Goal: Information Seeking & Learning: Learn about a topic

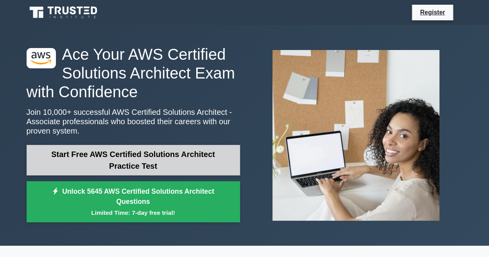
click at [104, 163] on link "Start Free AWS Certified Solutions Architect Practice Test" at bounding box center [133, 160] width 213 height 30
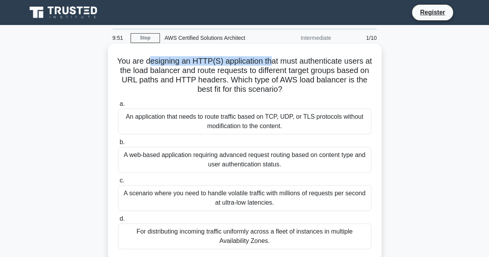
drag, startPoint x: 152, startPoint y: 64, endPoint x: 274, endPoint y: 62, distance: 121.9
click at [274, 62] on h5 "You are designing an HTTP(S) application that must authenticate users at the lo…" at bounding box center [244, 75] width 255 height 38
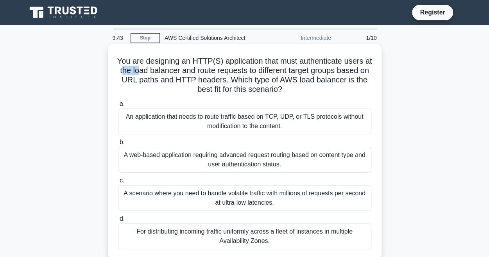
drag, startPoint x: 139, startPoint y: 70, endPoint x: 157, endPoint y: 69, distance: 18.8
click at [157, 69] on h5 "You are designing an HTTP(S) application that must authenticate users at the lo…" at bounding box center [244, 75] width 255 height 38
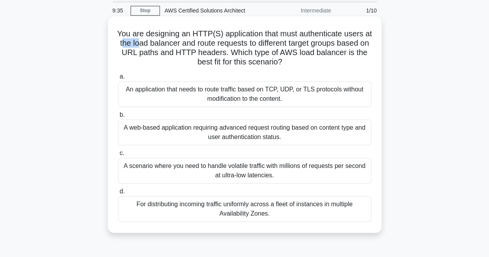
scroll to position [28, 0]
click at [236, 133] on div "A web-based application requiring advanced request routing based on content typ…" at bounding box center [244, 132] width 253 height 26
click at [118, 117] on input "b. A web-based application requiring advanced request routing based on content …" at bounding box center [118, 114] width 0 height 5
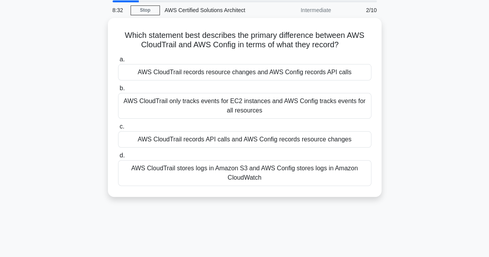
scroll to position [0, 0]
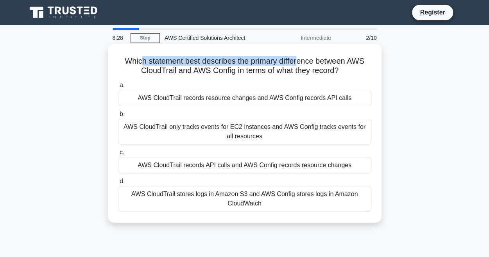
drag, startPoint x: 138, startPoint y: 64, endPoint x: 301, endPoint y: 65, distance: 162.9
click at [301, 65] on h5 "Which statement best describes the primary difference between AWS CloudTrail an…" at bounding box center [244, 66] width 255 height 20
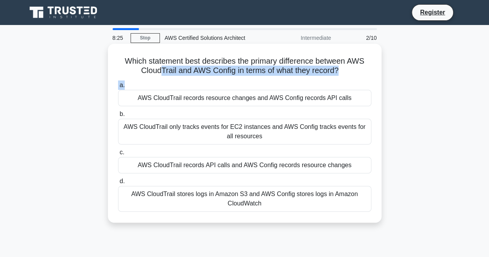
drag, startPoint x: 158, startPoint y: 75, endPoint x: 284, endPoint y: 79, distance: 126.2
click at [284, 79] on div "Which statement best describes the primary difference between AWS CloudTrail an…" at bounding box center [244, 133] width 267 height 173
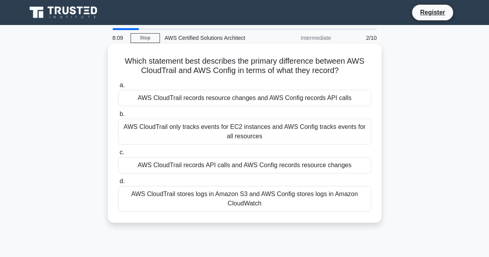
click at [269, 169] on div "AWS CloudTrail records API calls and AWS Config records resource changes" at bounding box center [244, 165] width 253 height 16
click at [118, 155] on input "c. AWS CloudTrail records API calls and AWS Config records resource changes" at bounding box center [118, 152] width 0 height 5
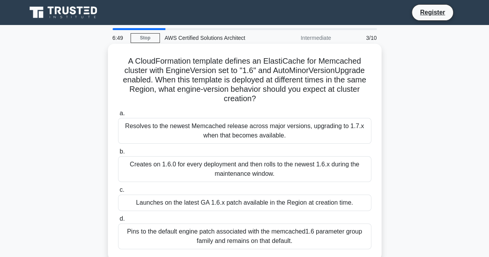
click at [245, 176] on div "Creates on 1.6.0 for every deployment and then rolls to the newest 1.6.x during…" at bounding box center [244, 169] width 253 height 26
click at [118, 154] on input "b. Creates on 1.6.0 for every deployment and then rolls to the newest 1.6.x dur…" at bounding box center [118, 151] width 0 height 5
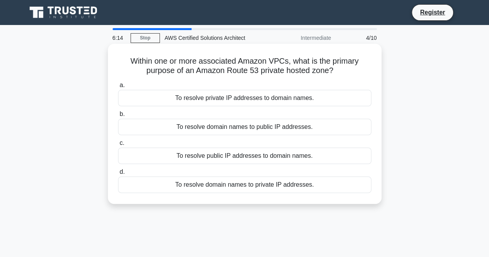
click at [263, 187] on div "To resolve domain names to private IP addresses." at bounding box center [244, 185] width 253 height 16
click at [118, 175] on input "d. To resolve domain names to private IP addresses." at bounding box center [118, 172] width 0 height 5
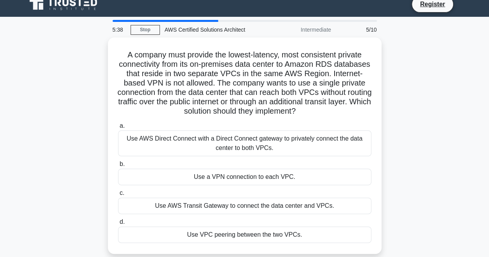
scroll to position [9, 0]
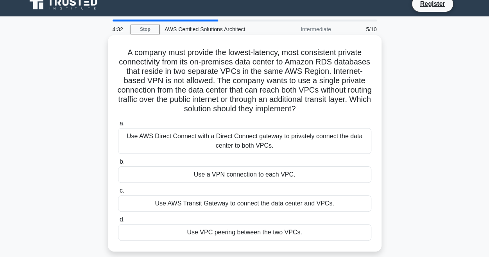
click at [273, 207] on div "Use AWS Transit Gateway to connect the data center and VPCs." at bounding box center [244, 203] width 253 height 16
click at [118, 193] on input "c. Use AWS Transit Gateway to connect the data center and VPCs." at bounding box center [118, 190] width 0 height 5
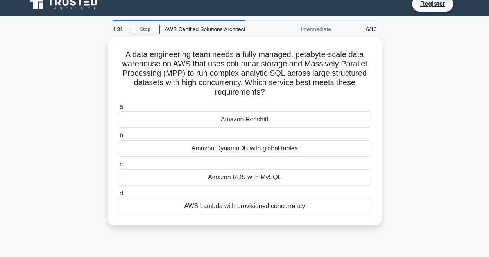
scroll to position [0, 0]
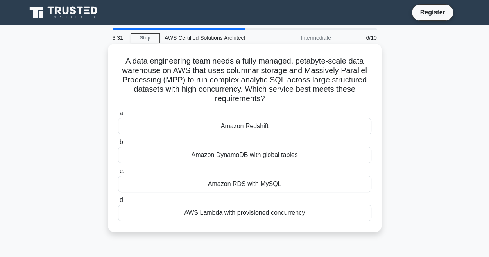
click at [263, 127] on div "Amazon Redshift" at bounding box center [244, 126] width 253 height 16
click at [118, 116] on input "a. Amazon Redshift" at bounding box center [118, 113] width 0 height 5
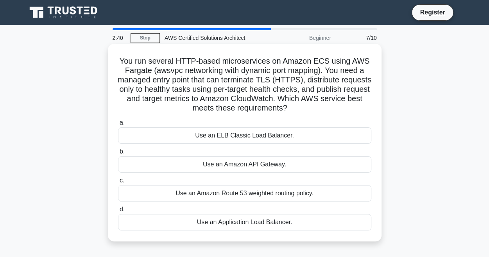
click at [266, 167] on div "Use an Amazon API Gateway." at bounding box center [244, 164] width 253 height 16
click at [118, 154] on input "b. Use an Amazon API Gateway." at bounding box center [118, 151] width 0 height 5
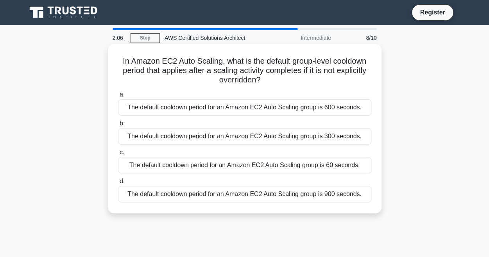
click at [288, 136] on div "The default cooldown period for an Amazon EC2 Auto Scaling group is 300 seconds." at bounding box center [244, 136] width 253 height 16
click at [118, 126] on input "b. The default cooldown period for an Amazon EC2 Auto Scaling group is 300 seco…" at bounding box center [118, 123] width 0 height 5
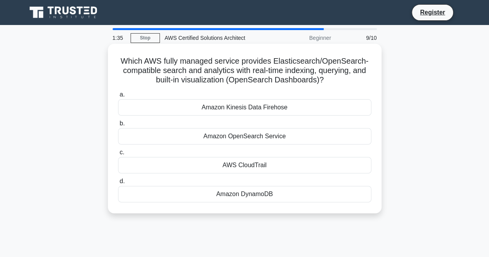
click at [279, 107] on div "Amazon Kinesis Data Firehose" at bounding box center [244, 107] width 253 height 16
click at [118, 97] on input "a. Amazon Kinesis Data Firehose" at bounding box center [118, 94] width 0 height 5
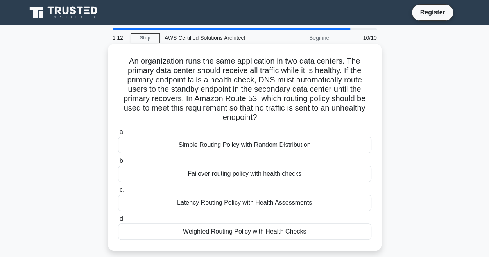
click at [248, 173] on div "Failover routing policy with health checks" at bounding box center [244, 174] width 253 height 16
click at [118, 164] on input "b. Failover routing policy with health checks" at bounding box center [118, 161] width 0 height 5
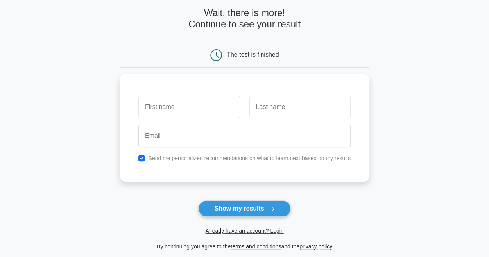
scroll to position [37, 0]
type input "p"
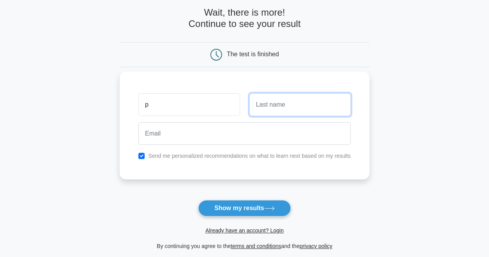
click at [268, 105] on input "text" at bounding box center [299, 104] width 101 height 23
type input "k"
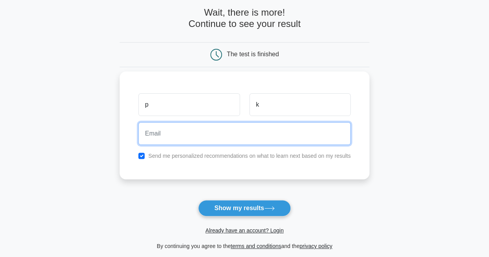
click at [178, 140] on input "email" at bounding box center [244, 133] width 212 height 23
type input "pk@gmail.com"
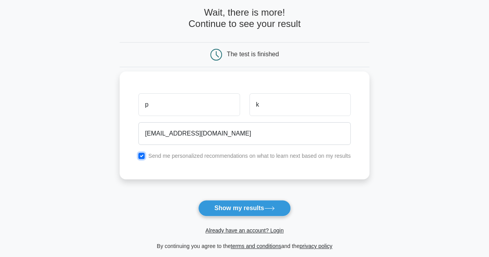
click at [143, 153] on input "checkbox" at bounding box center [141, 156] width 6 height 6
checkbox input "false"
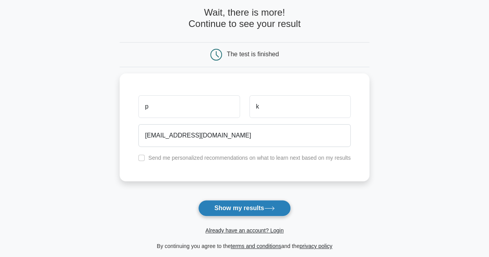
click at [260, 209] on button "Show my results" at bounding box center [244, 208] width 92 height 16
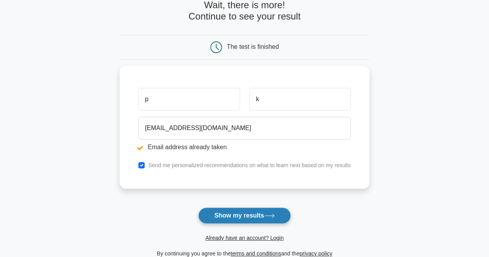
scroll to position [52, 0]
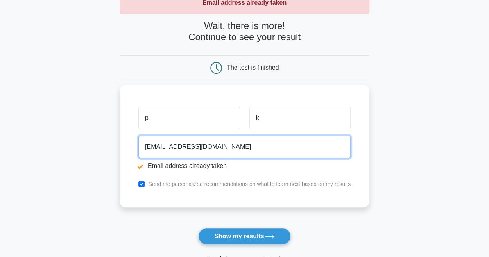
click at [154, 146] on input "pk@gmail.com" at bounding box center [244, 147] width 212 height 23
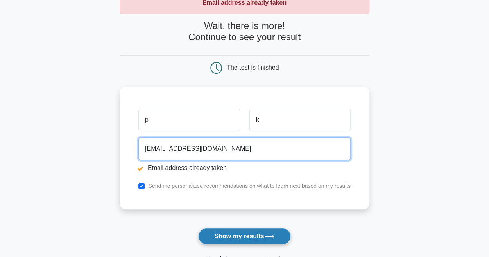
type input "pk1@gmail.com"
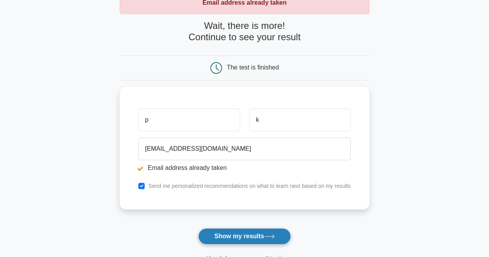
click at [245, 242] on button "Show my results" at bounding box center [244, 236] width 92 height 16
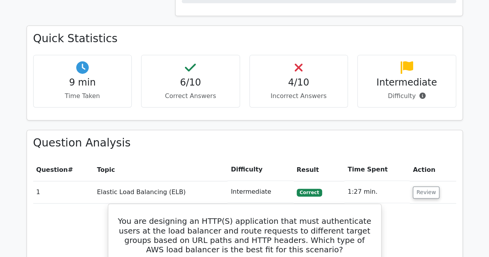
scroll to position [507, 0]
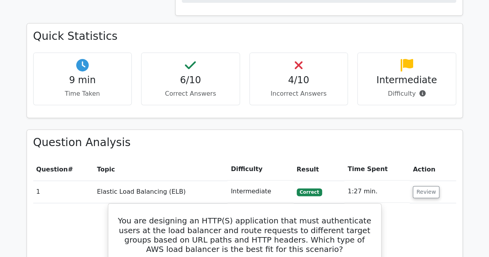
click at [318, 89] on p "Incorrect Answers" at bounding box center [299, 93] width 86 height 9
click at [293, 52] on div "4/10 Incorrect Answers" at bounding box center [298, 78] width 99 height 53
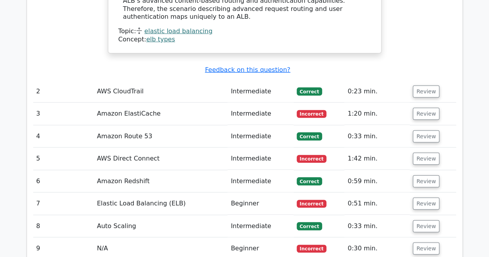
scroll to position [1014, 0]
click at [426, 107] on button "Review" at bounding box center [426, 113] width 27 height 12
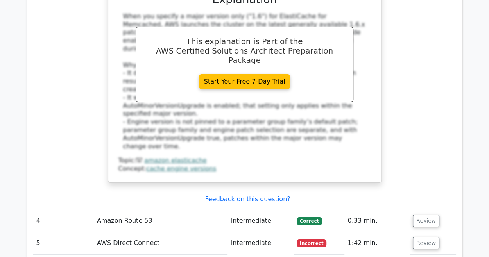
scroll to position [1363, 0]
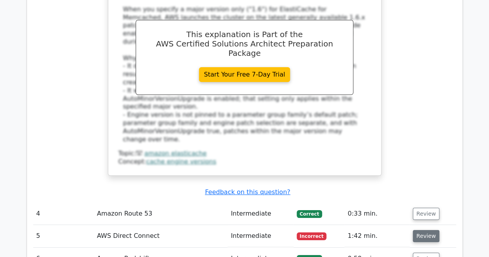
click at [425, 230] on button "Review" at bounding box center [426, 236] width 27 height 12
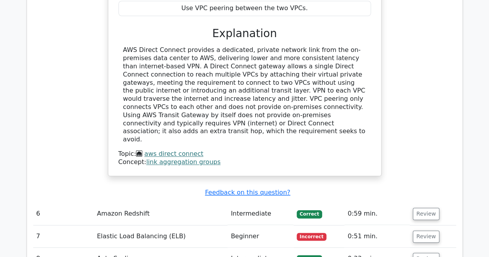
scroll to position [1800, 0]
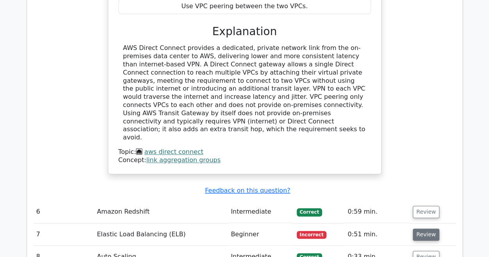
click at [420, 229] on button "Review" at bounding box center [426, 235] width 27 height 12
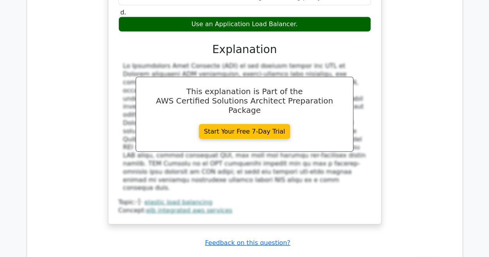
scroll to position [2198, 0]
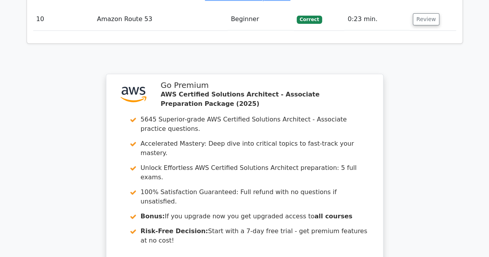
scroll to position [2822, 0]
